Goal: Find specific page/section: Find specific page/section

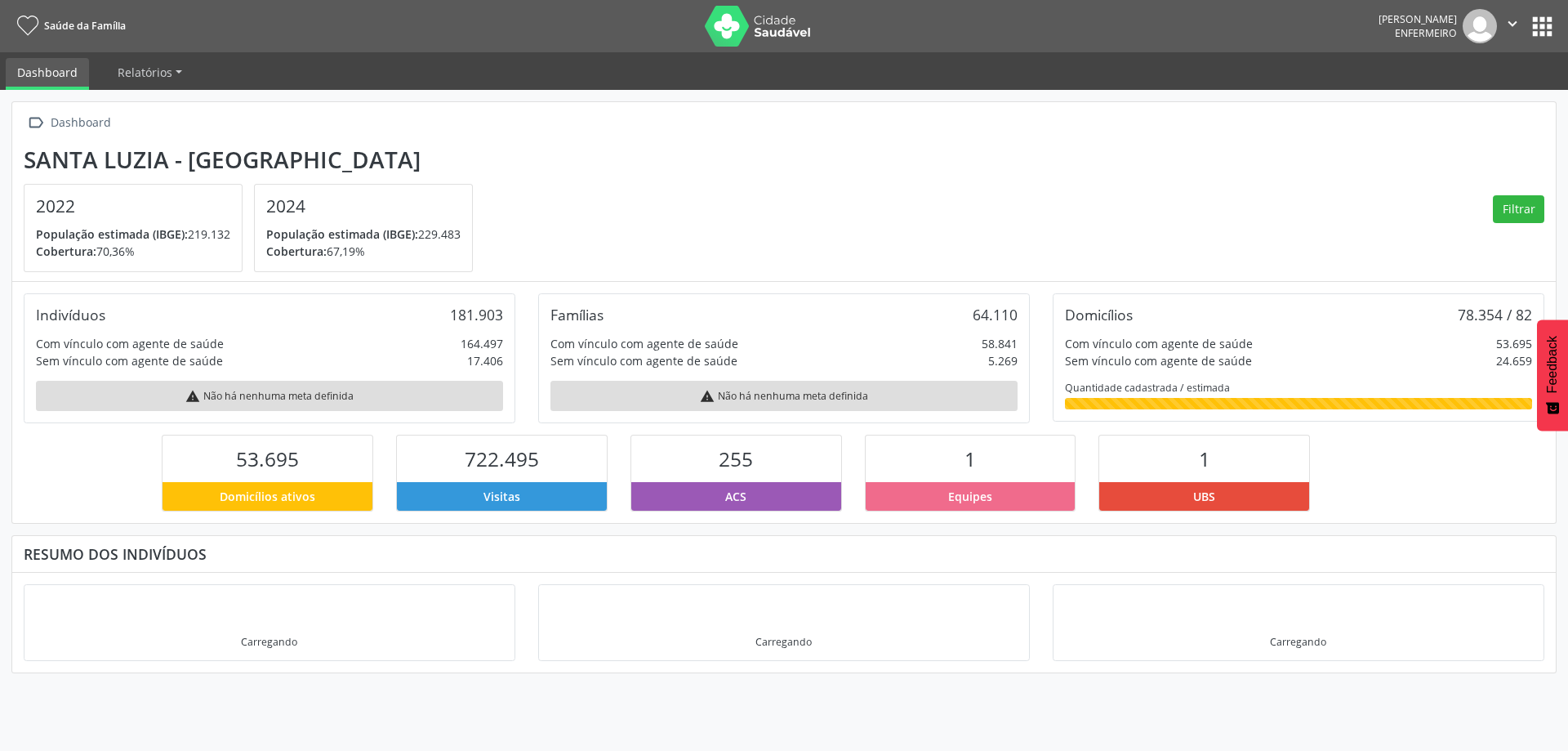
click at [1543, 17] on button "apps" at bounding box center [1542, 26] width 29 height 29
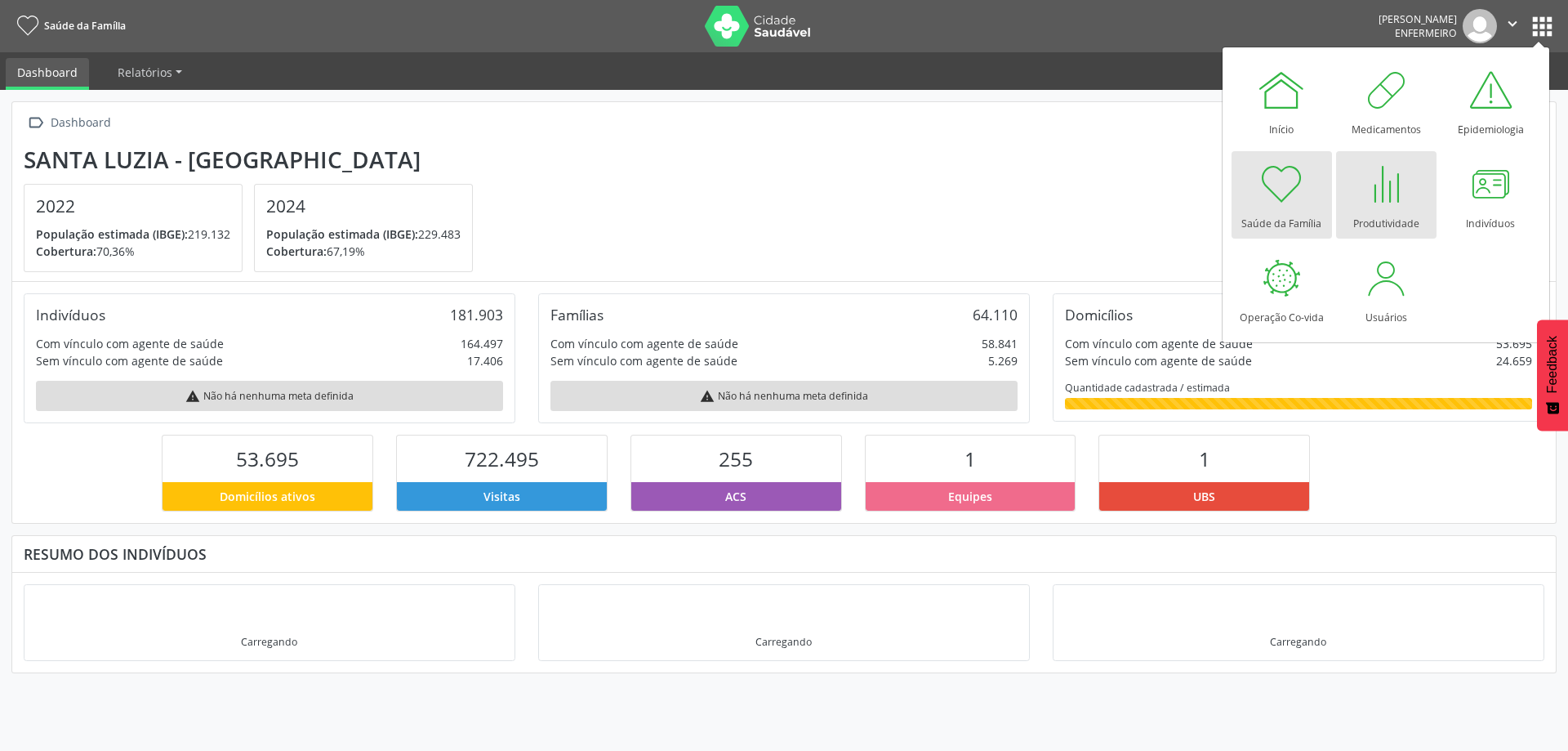
click at [1393, 195] on div at bounding box center [1386, 184] width 49 height 49
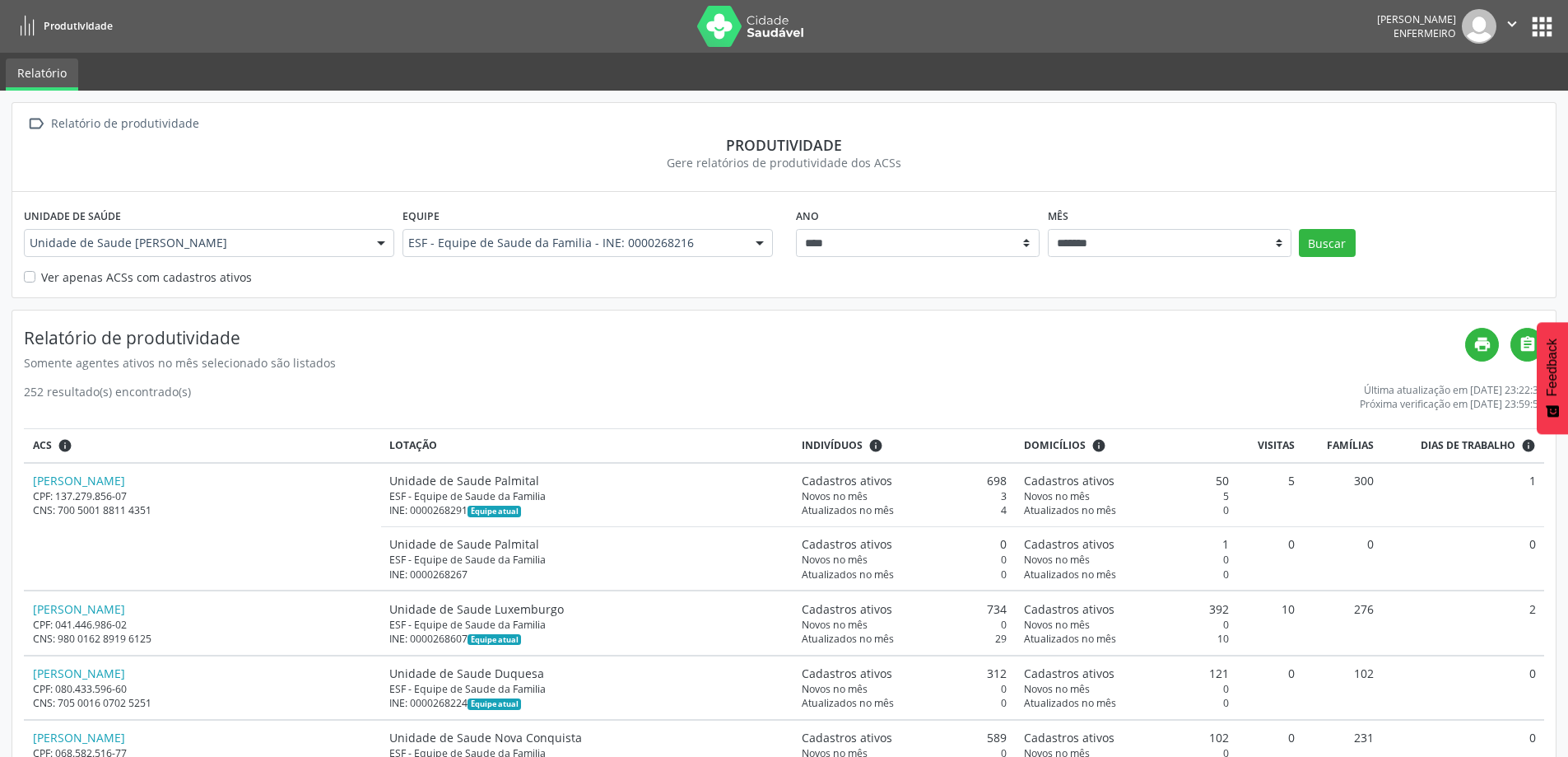
click at [41, 277] on label "Ver apenas ACSs com cadastros ativos" at bounding box center [146, 277] width 211 height 18
click at [1320, 238] on button "Buscar" at bounding box center [1327, 243] width 57 height 28
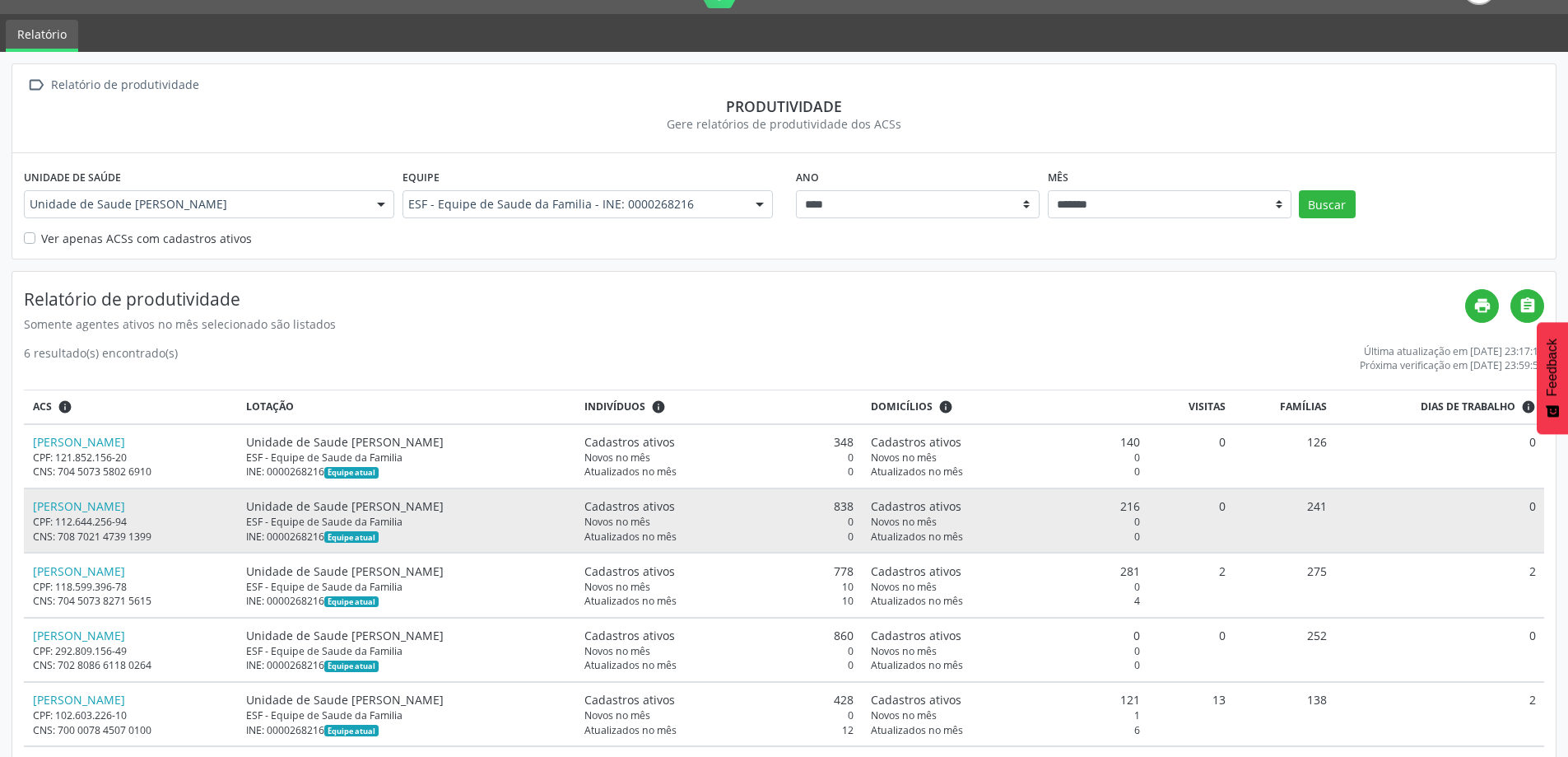
scroll to position [128, 0]
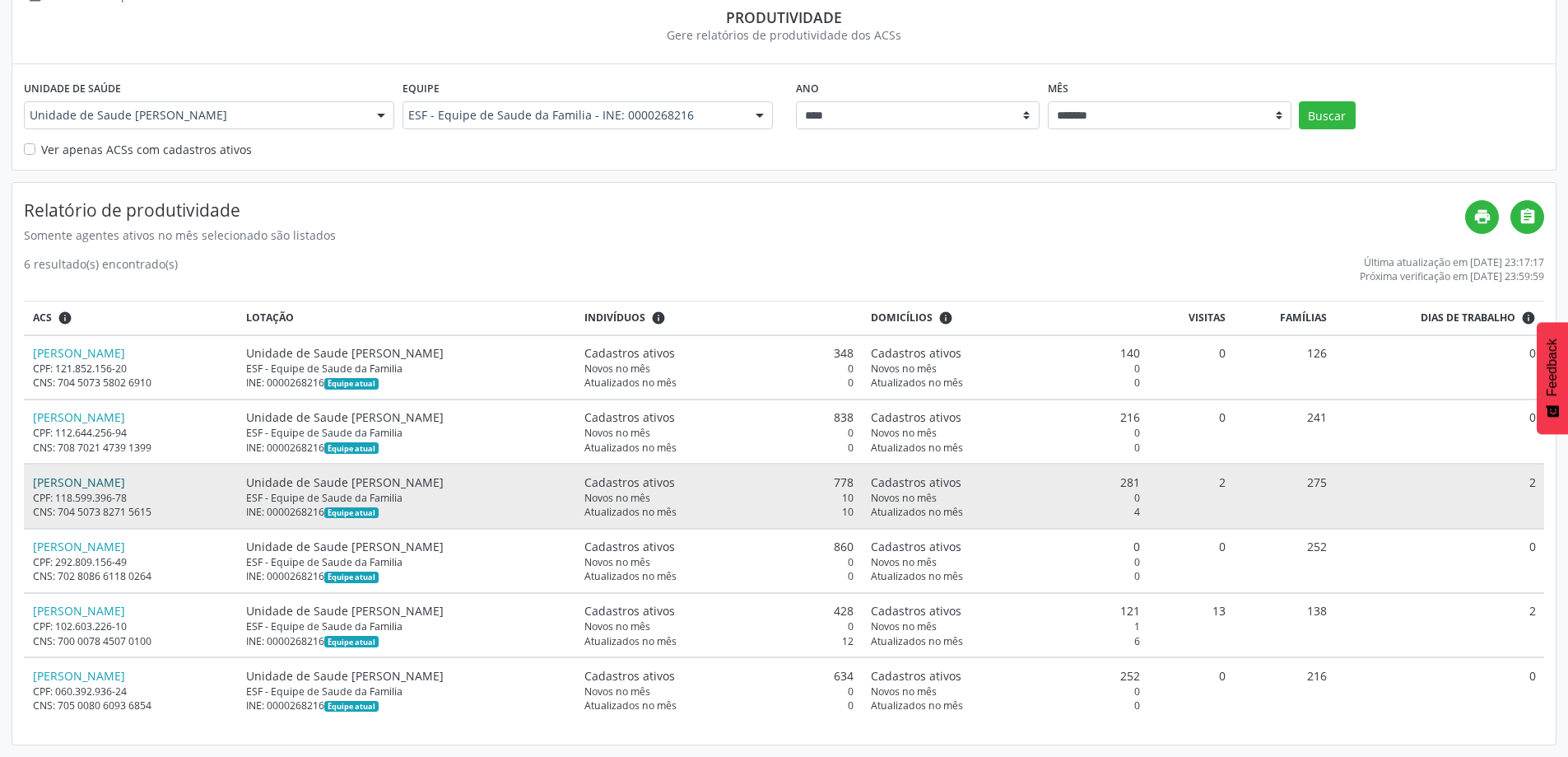
click at [125, 481] on link "[PERSON_NAME]" at bounding box center [79, 482] width 92 height 16
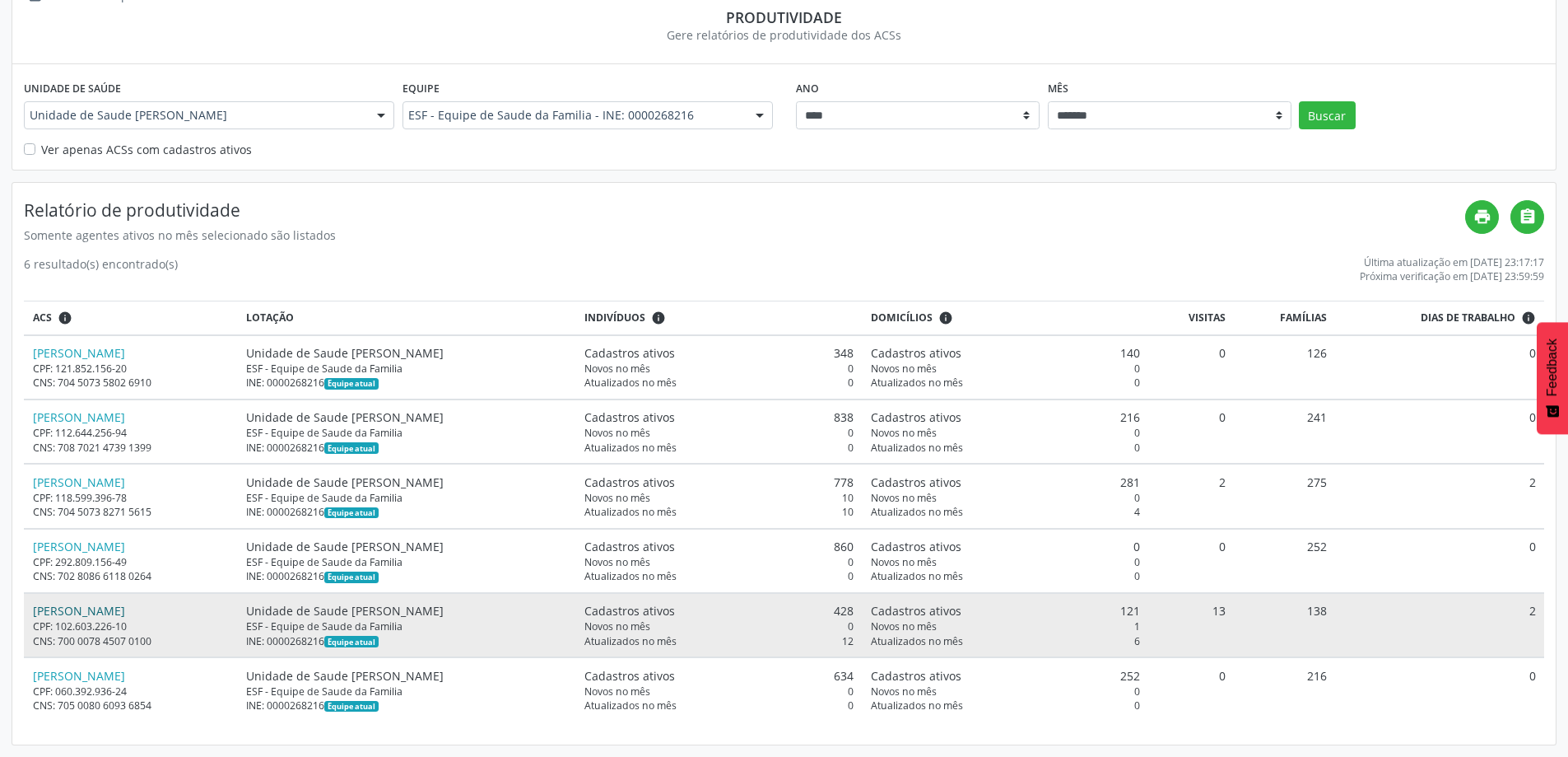
click at [87, 612] on link "[PERSON_NAME]" at bounding box center [79, 611] width 92 height 16
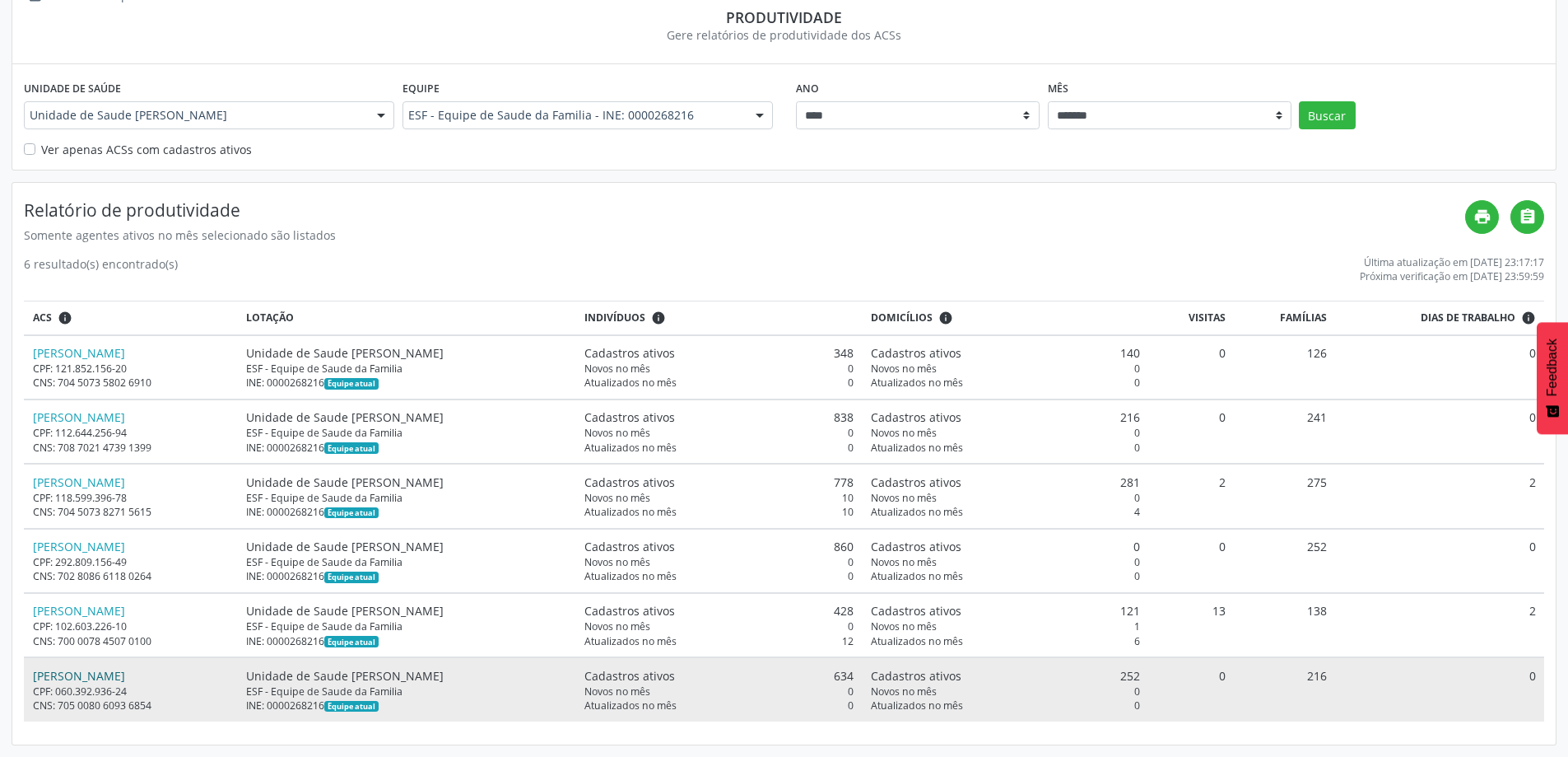
click at [97, 674] on link "[PERSON_NAME]" at bounding box center [79, 675] width 92 height 16
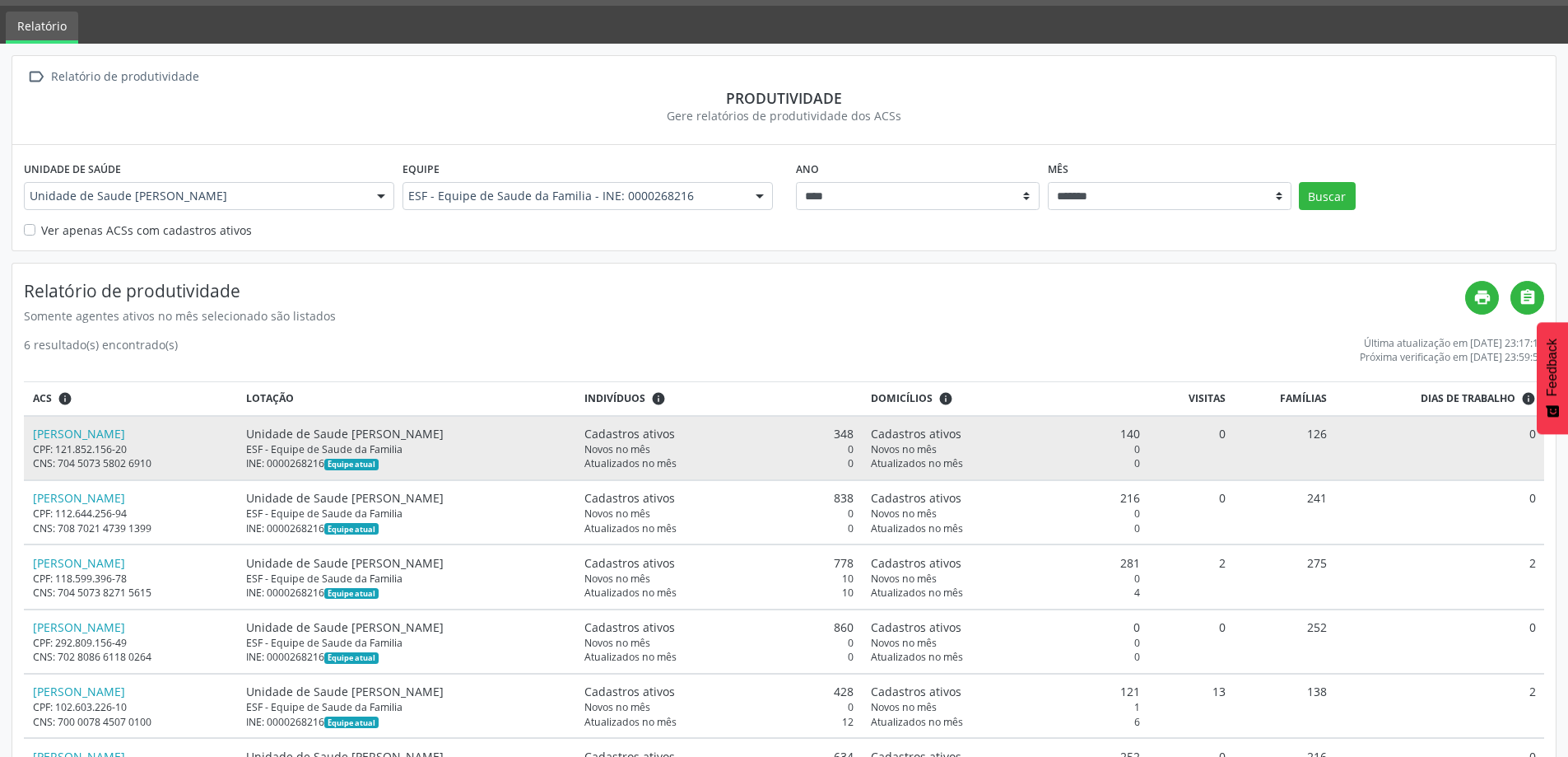
scroll to position [0, 0]
